Goal: Task Accomplishment & Management: Use online tool/utility

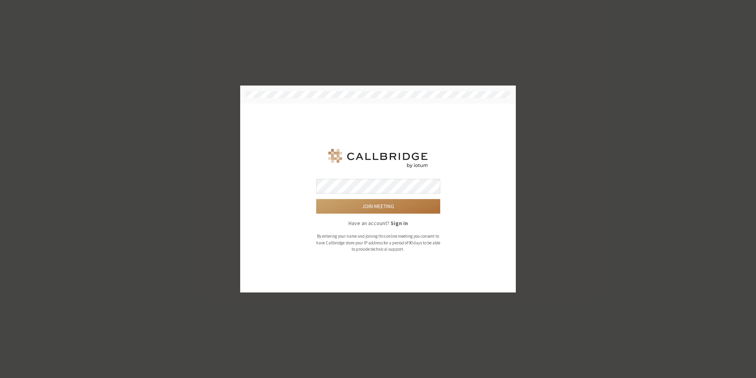
click at [354, 205] on button "Join meeting" at bounding box center [378, 206] width 124 height 15
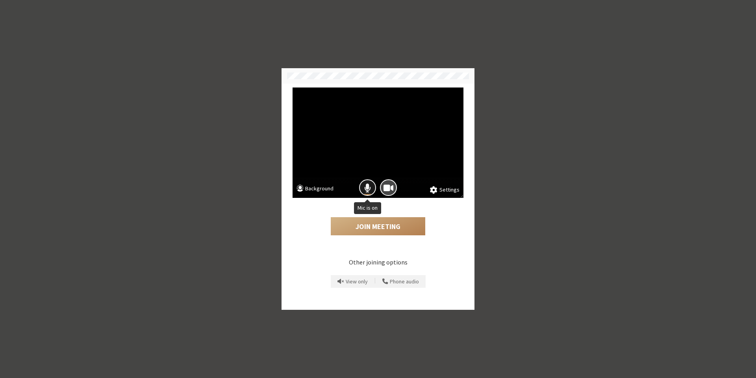
click at [367, 187] on span "Mic is on" at bounding box center [367, 187] width 7 height 11
click at [381, 224] on button "Join Meeting" at bounding box center [378, 226] width 95 height 18
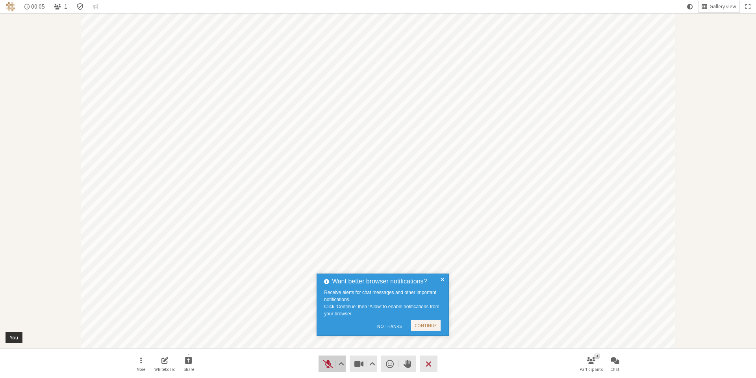
click at [329, 364] on span "Unmute (Alt+A)" at bounding box center [328, 363] width 11 height 11
click at [329, 364] on span "Mute (Alt+A)" at bounding box center [328, 363] width 11 height 11
click at [329, 367] on span "Unmute (Alt+A)" at bounding box center [328, 363] width 11 height 11
click at [328, 366] on span "Mute (Alt+A)" at bounding box center [328, 363] width 11 height 11
click at [327, 367] on span "Unmute (Alt+A)" at bounding box center [328, 363] width 11 height 11
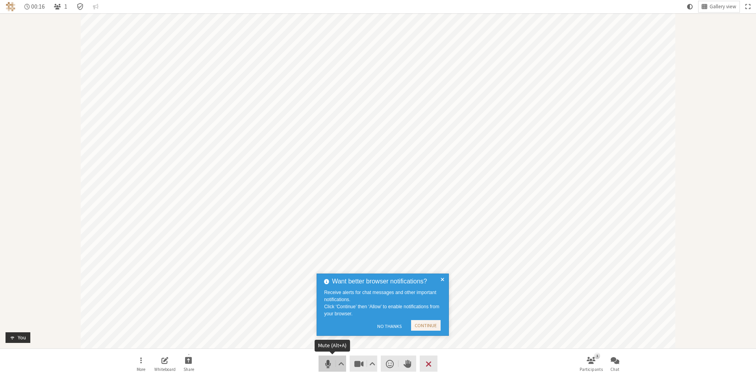
click at [329, 365] on span "Mute (Alt+A)" at bounding box center [328, 363] width 11 height 11
click at [326, 368] on span "Unmute (Alt+A)" at bounding box center [328, 363] width 11 height 11
drag, startPoint x: 442, startPoint y: 279, endPoint x: 426, endPoint y: 296, distance: 23.7
click at [442, 279] on span at bounding box center [443, 305] width 4 height 56
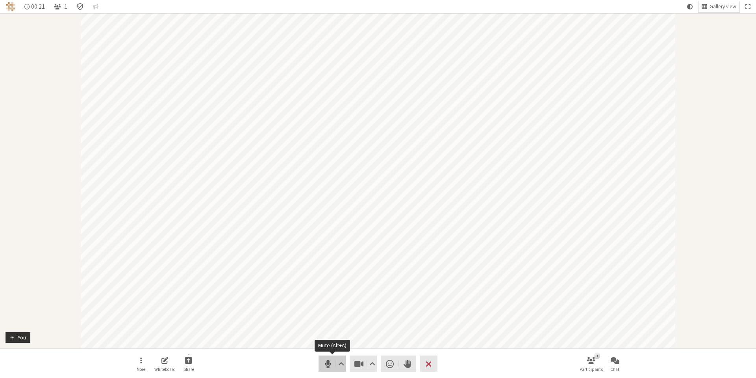
click at [328, 366] on span "Mute (Alt+A)" at bounding box center [328, 363] width 11 height 11
click at [327, 362] on span "Unmute (Alt+A)" at bounding box center [328, 363] width 11 height 11
click at [329, 368] on span "Mute (Alt+A)" at bounding box center [328, 363] width 11 height 11
click at [324, 365] on span "Unmute (Alt+A)" at bounding box center [328, 363] width 11 height 11
click at [439, 368] on nav "More Whiteboard Share Audio Video Send a reaction Raise hand Leave 1 Participan…" at bounding box center [378, 364] width 496 height 30
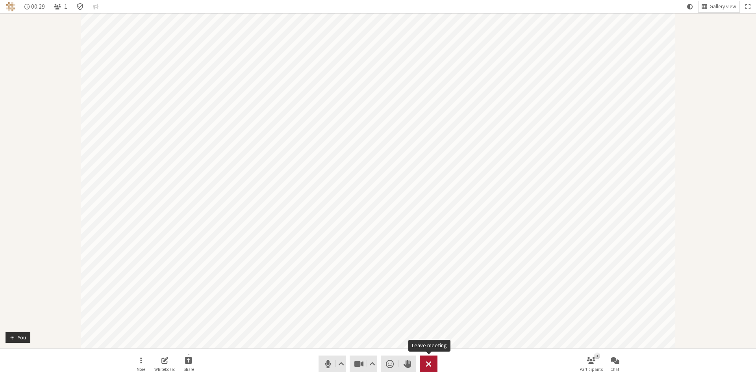
click at [422, 364] on button "Leave" at bounding box center [429, 363] width 18 height 16
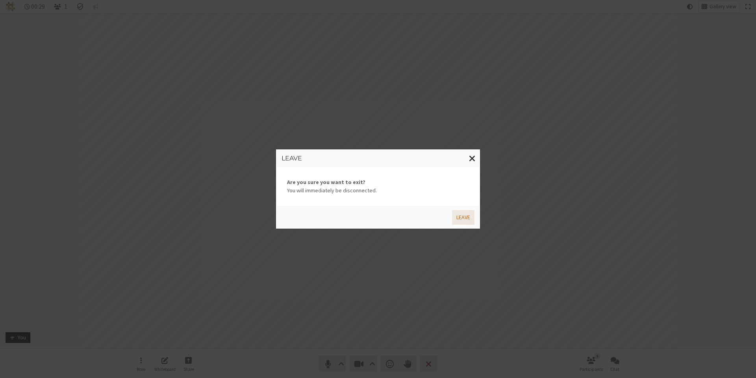
click at [459, 210] on button "Leave" at bounding box center [463, 217] width 22 height 15
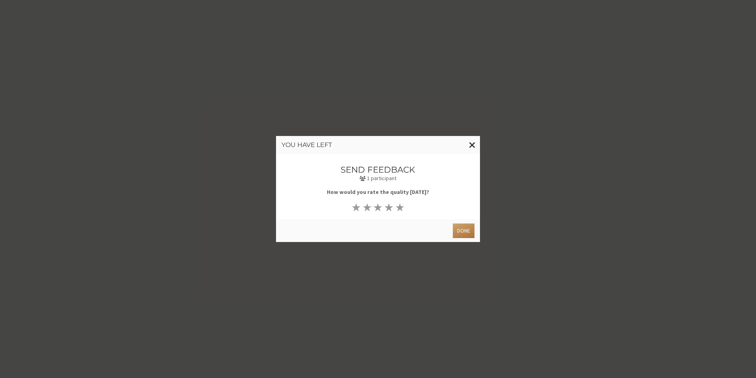
click at [462, 231] on button "Done" at bounding box center [464, 230] width 22 height 15
